Goal: Check status: Check status

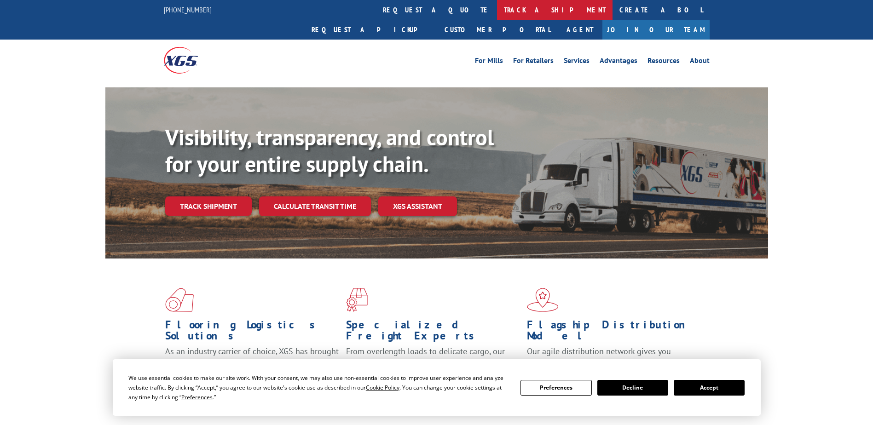
click at [497, 10] on link "track a shipment" at bounding box center [554, 10] width 115 height 20
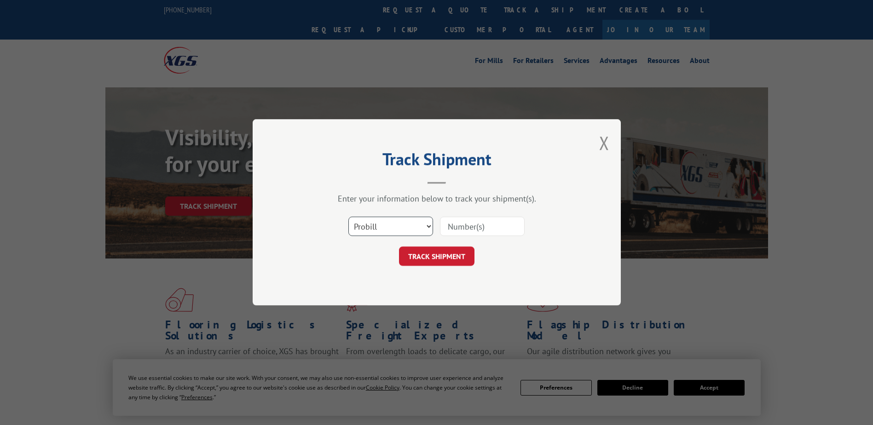
click at [426, 223] on select "Select category... Probill BOL PO" at bounding box center [390, 226] width 85 height 19
select select "po"
click at [348, 217] on select "Select category... Probill BOL PO" at bounding box center [390, 226] width 85 height 19
click at [495, 229] on input at bounding box center [482, 226] width 85 height 19
type input "296542894"
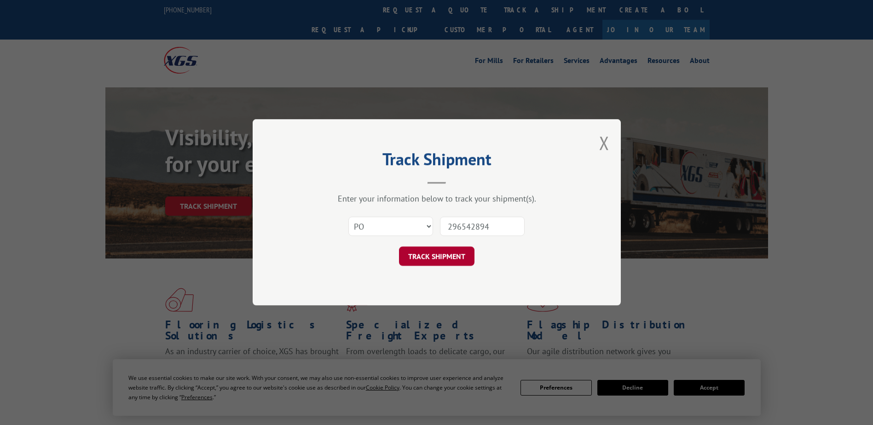
click at [410, 260] on button "TRACK SHIPMENT" at bounding box center [436, 256] width 75 height 19
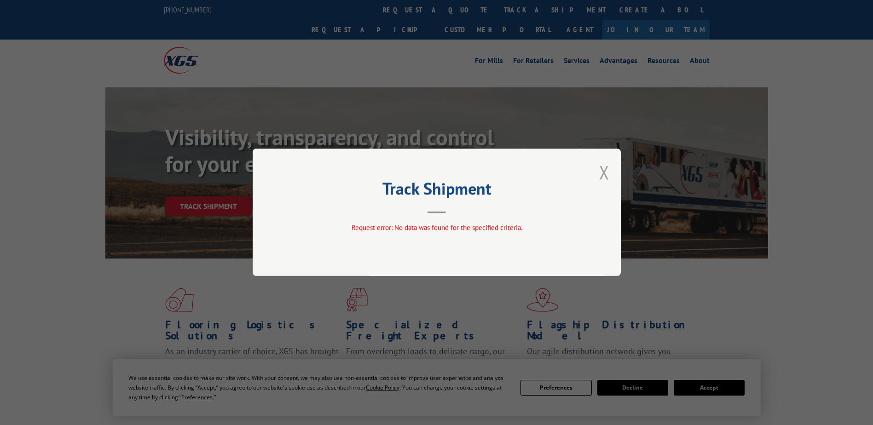
click at [605, 175] on button "Close modal" at bounding box center [604, 172] width 10 height 24
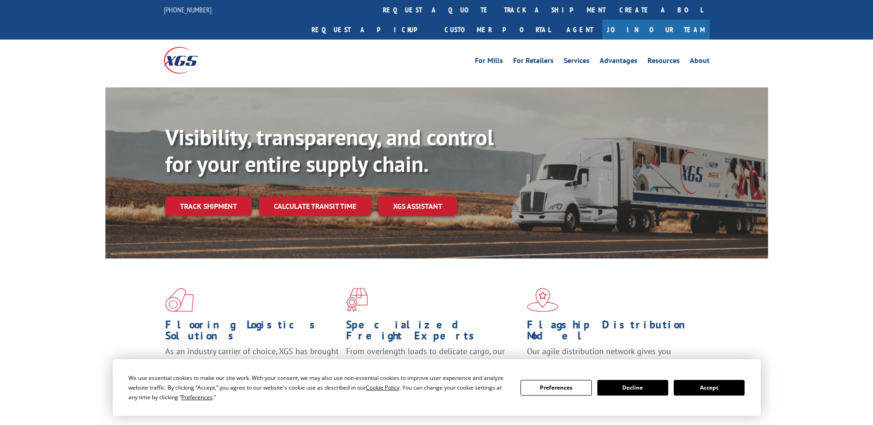
click at [722, 387] on button "Accept" at bounding box center [709, 388] width 71 height 16
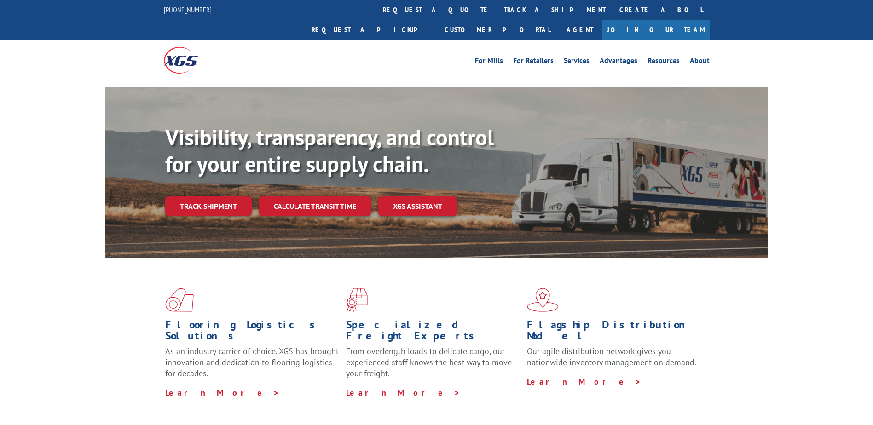
click at [774, 311] on div "Flooring Logistics Solutions As an industry carrier of choice, XGS has brought …" at bounding box center [436, 351] width 873 height 185
